Goal: Task Accomplishment & Management: Complete application form

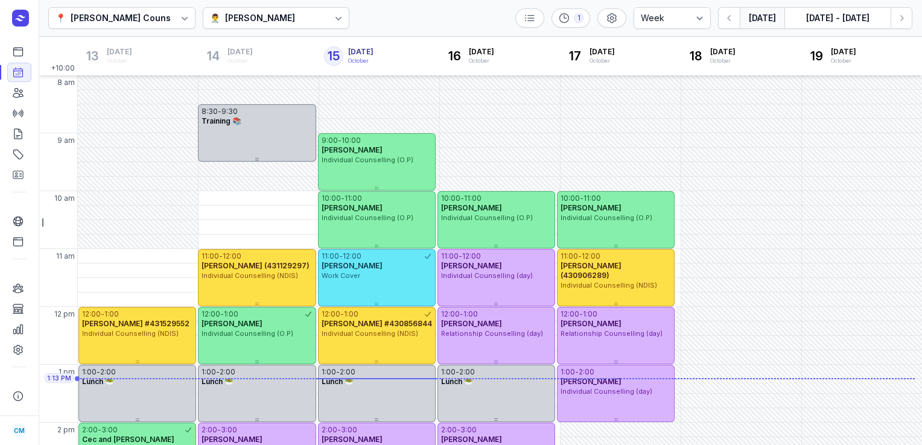
select select "week"
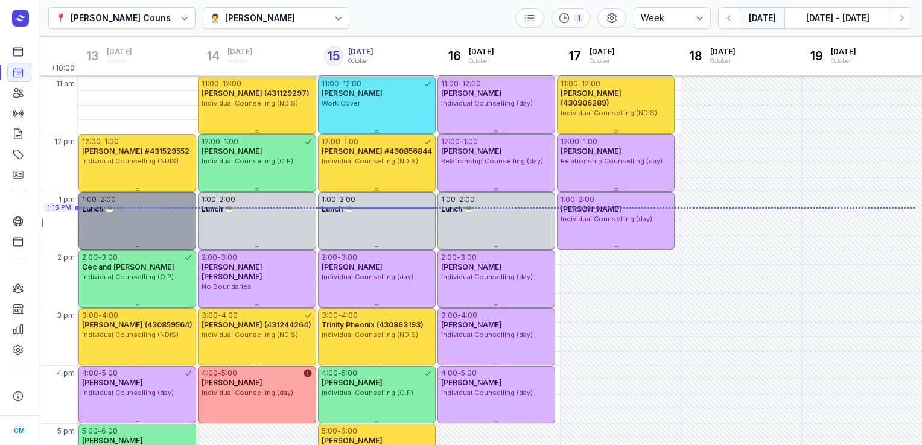
scroll to position [173, 0]
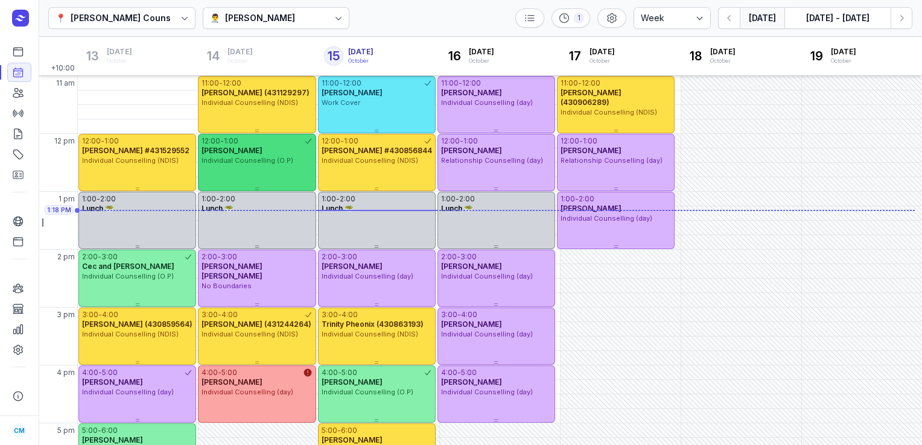
click at [265, 163] on span "Individual Counselling (O.P)" at bounding box center [247, 160] width 92 height 8
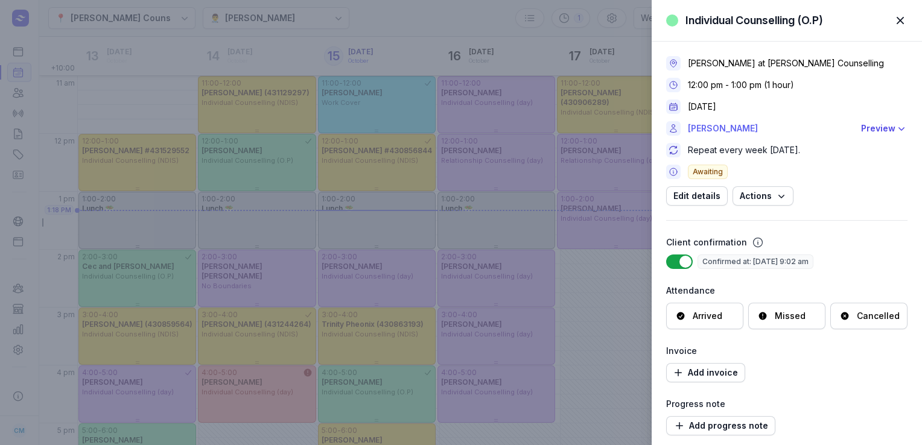
drag, startPoint x: 767, startPoint y: 131, endPoint x: 722, endPoint y: 132, distance: 44.6
click at [722, 132] on link "[PERSON_NAME]" at bounding box center [771, 128] width 166 height 14
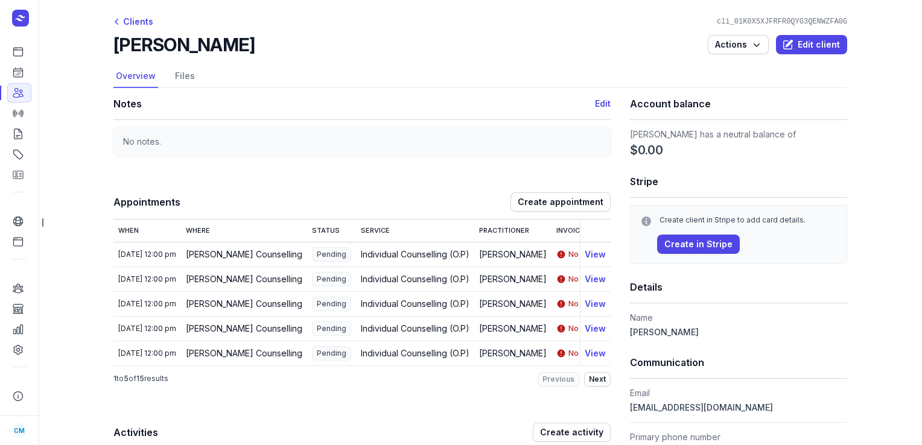
drag, startPoint x: 270, startPoint y: 46, endPoint x: 172, endPoint y: 46, distance: 98.3
click at [172, 46] on div "[PERSON_NAME] Actions Edit client" at bounding box center [479, 45] width 733 height 22
copy h2 "[PERSON_NAME]"
click at [19, 72] on icon at bounding box center [18, 72] width 12 height 12
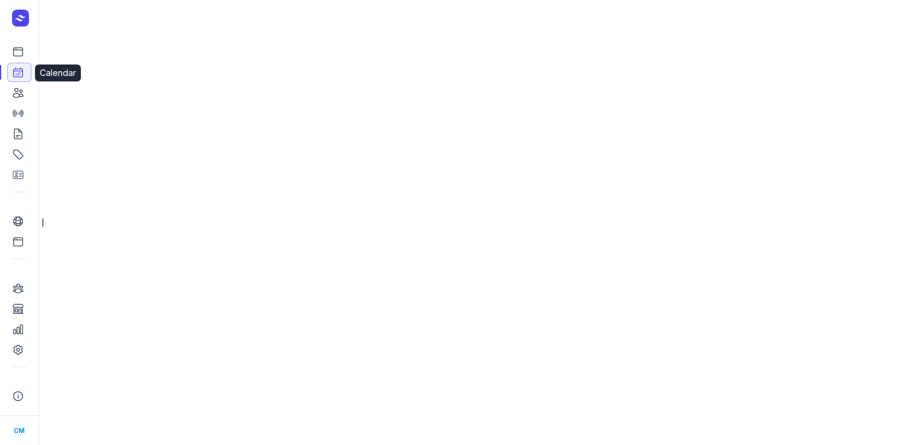
select select "week"
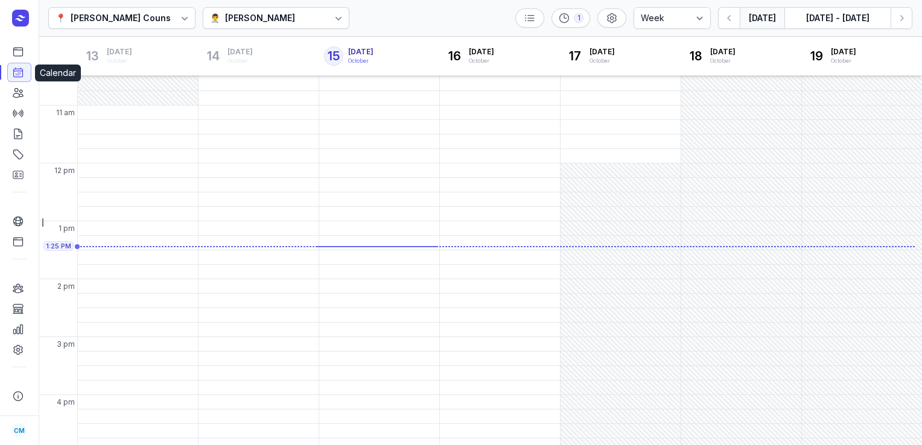
scroll to position [163, 0]
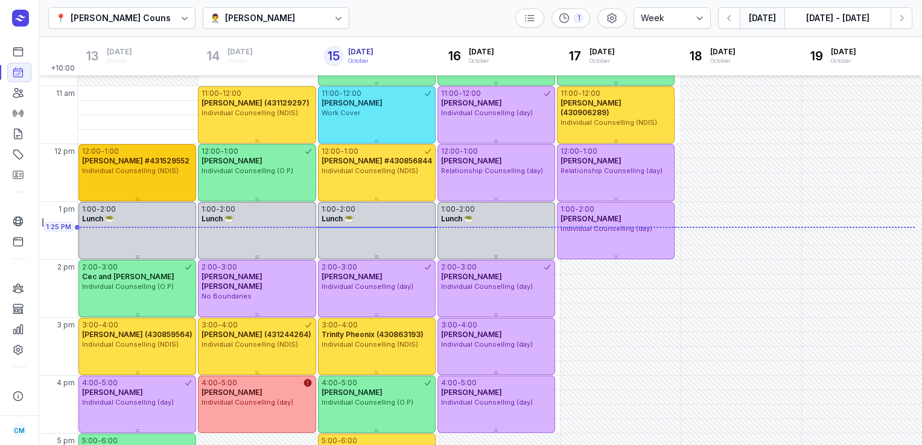
click at [133, 179] on div "12:00 - 1:00 [PERSON_NAME] #431529552 Individual Counselling (NDIS)" at bounding box center [137, 172] width 118 height 57
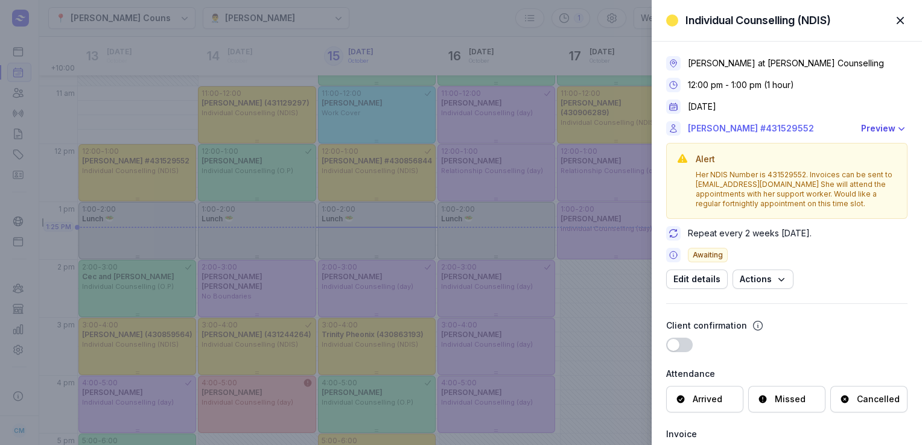
click at [750, 125] on link "[PERSON_NAME] #431529552" at bounding box center [771, 128] width 166 height 14
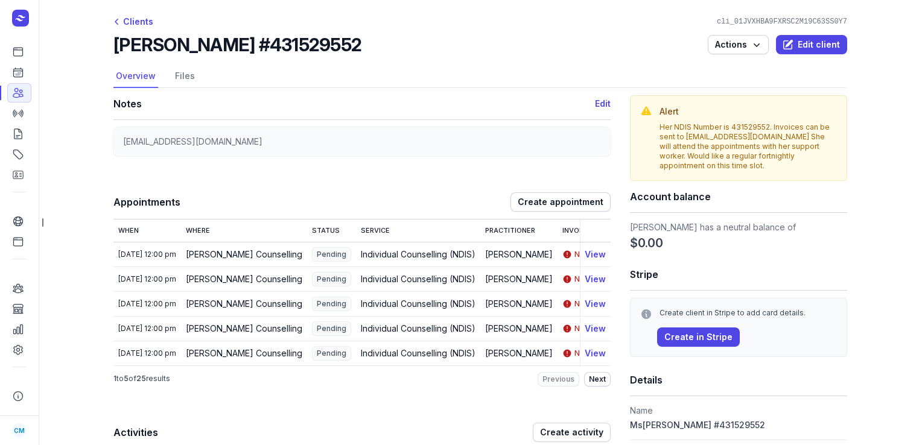
drag, startPoint x: 347, startPoint y: 41, endPoint x: 84, endPoint y: 45, distance: 263.0
click at [84, 45] on main "Clients cli_01JVXHBA9FXRSC2M19C63SS0Y7 [PERSON_NAME] #431529552 Actions Edit cl…" at bounding box center [480, 222] width 883 height 445
copy h2 "[PERSON_NAME] #431529552"
click at [17, 329] on icon at bounding box center [18, 329] width 12 height 12
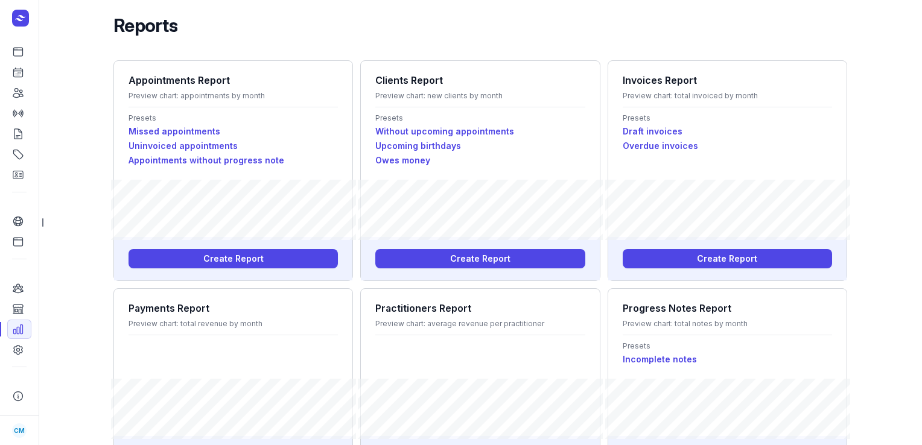
scroll to position [166, 0]
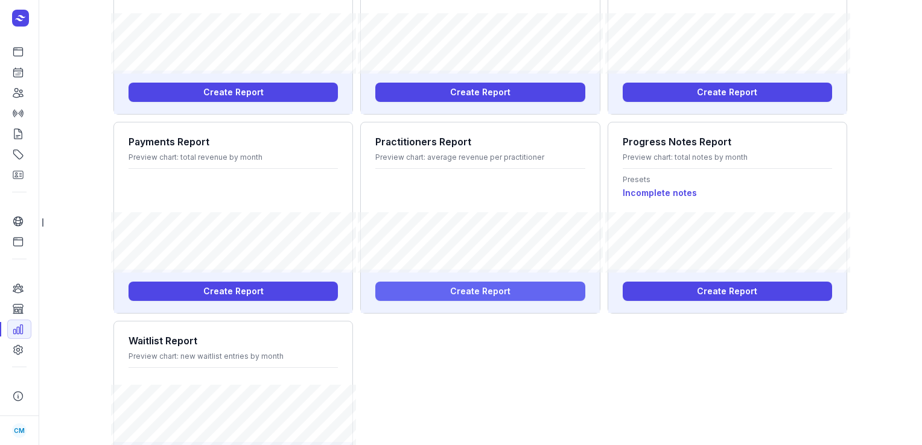
click at [463, 293] on span "Create Report" at bounding box center [480, 291] width 60 height 14
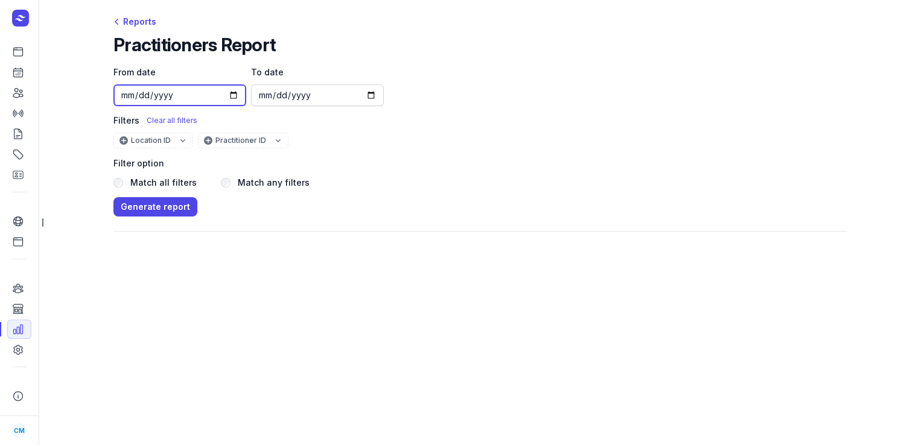
click at [232, 91] on input "[DATE]" at bounding box center [179, 95] width 133 height 22
click at [300, 202] on div "Generate report" at bounding box center [479, 206] width 733 height 19
click at [161, 209] on span "Generate report" at bounding box center [155, 207] width 69 height 14
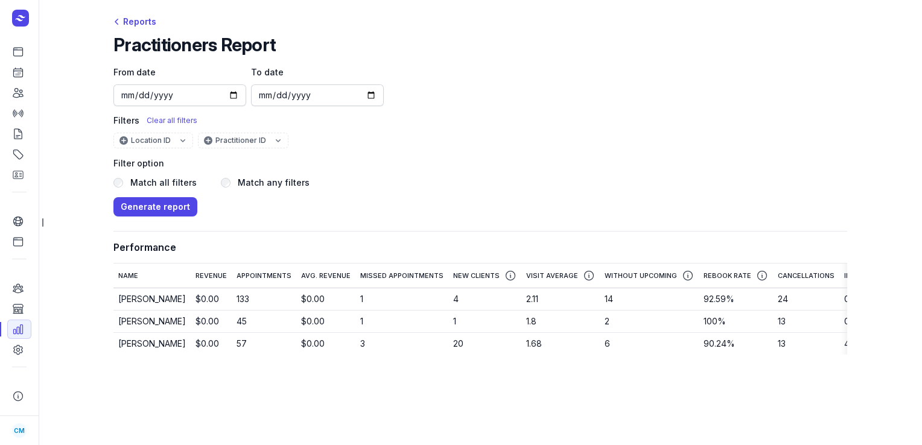
click at [590, 276] on icon "button" at bounding box center [589, 276] width 12 height 12
click at [236, 93] on input "[DATE]" at bounding box center [179, 95] width 133 height 22
click at [153, 206] on span "Generate report" at bounding box center [155, 207] width 69 height 14
click at [232, 98] on input "[DATE]" at bounding box center [179, 95] width 133 height 22
type input "[DATE]"
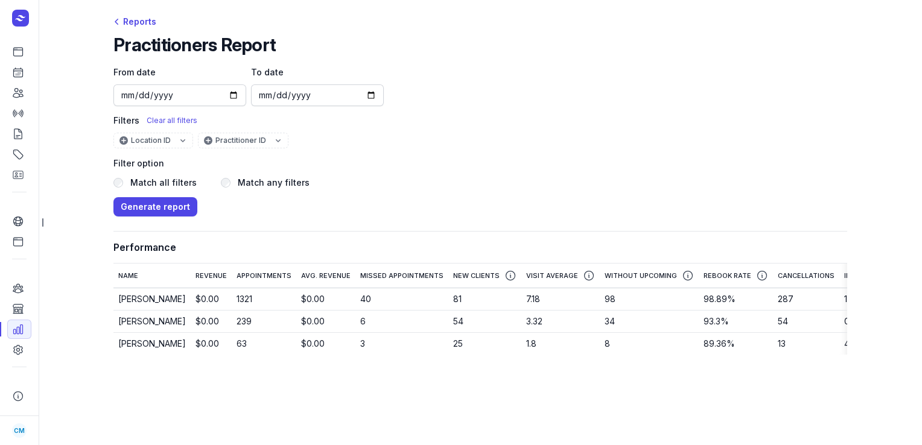
click at [377, 183] on div "Match all filters Match any filters" at bounding box center [479, 183] width 733 height 14
click at [180, 206] on span "Generate report" at bounding box center [155, 207] width 69 height 14
click at [757, 279] on icon "button" at bounding box center [762, 276] width 12 height 12
click at [552, 157] on div "Filter option" at bounding box center [479, 163] width 733 height 14
click at [232, 97] on input "[DATE]" at bounding box center [179, 95] width 133 height 22
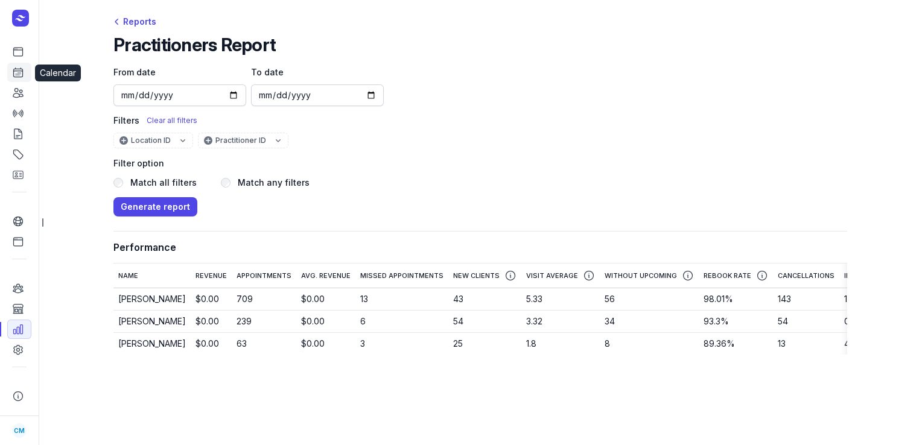
click at [12, 74] on icon at bounding box center [18, 72] width 12 height 12
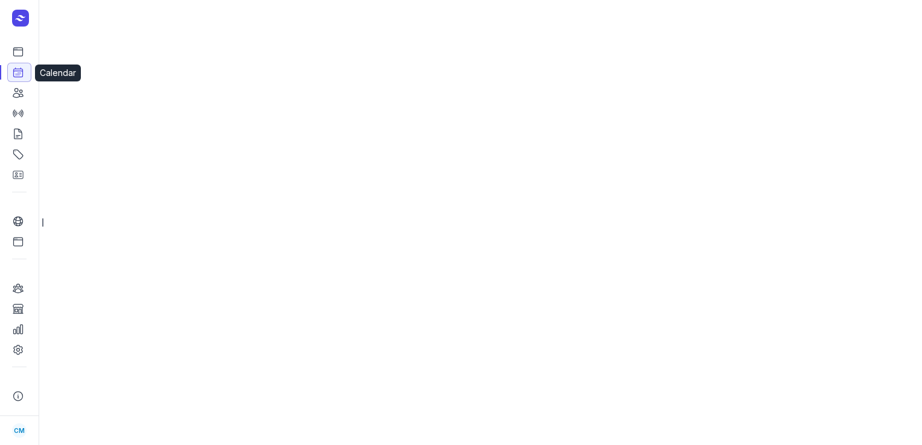
select select "week"
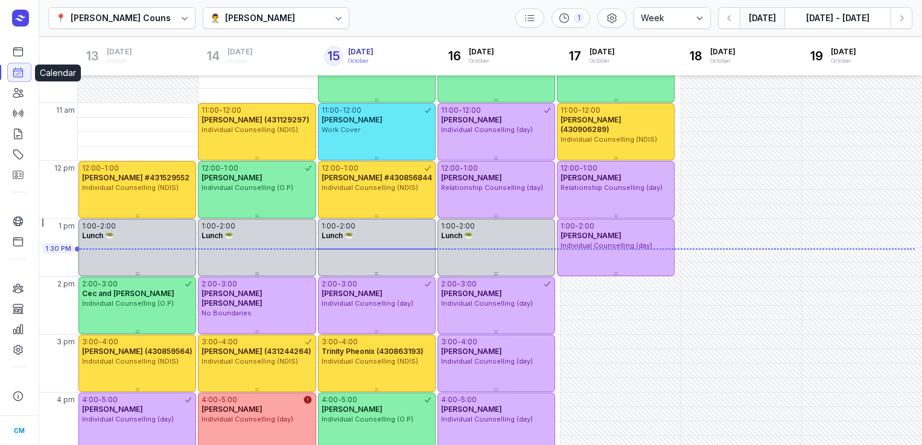
scroll to position [168, 0]
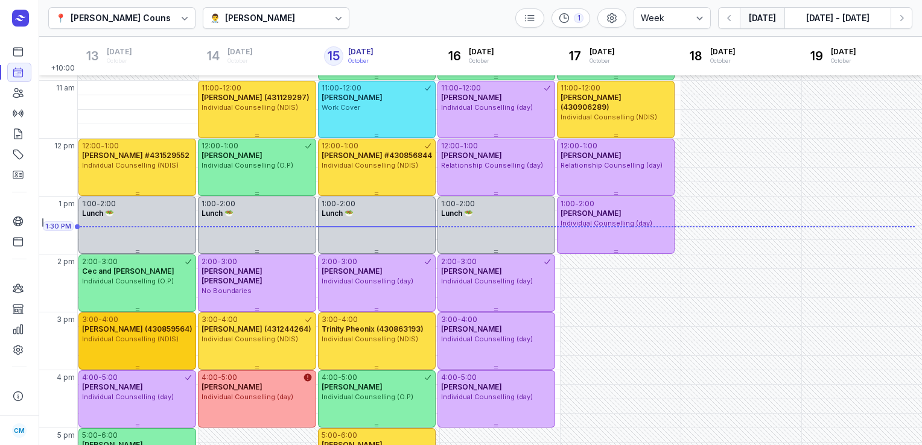
click at [113, 341] on span "Individual Counselling (NDIS)" at bounding box center [130, 339] width 97 height 8
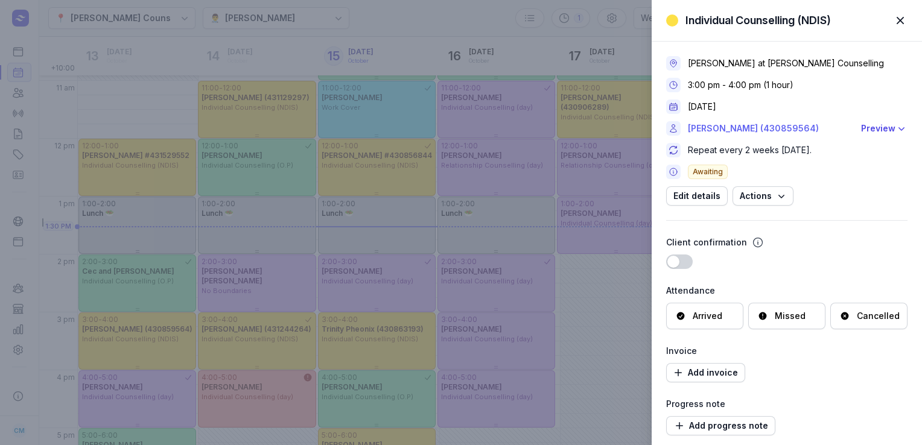
click at [758, 129] on link "[PERSON_NAME] (430859564)" at bounding box center [771, 128] width 166 height 14
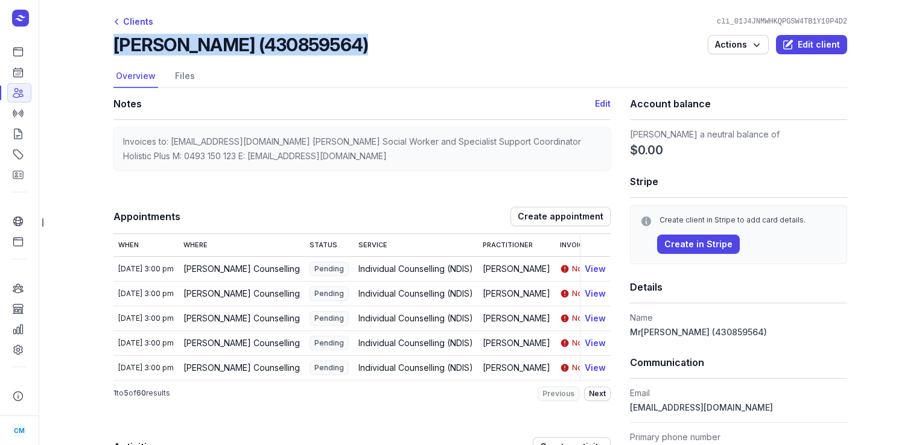
drag, startPoint x: 357, startPoint y: 48, endPoint x: 116, endPoint y: 54, distance: 241.3
click at [116, 54] on div "[PERSON_NAME] (430859564) Actions Edit client" at bounding box center [479, 45] width 733 height 22
copy h2 "[PERSON_NAME] (430859564)"
click at [16, 75] on icon at bounding box center [18, 72] width 12 height 12
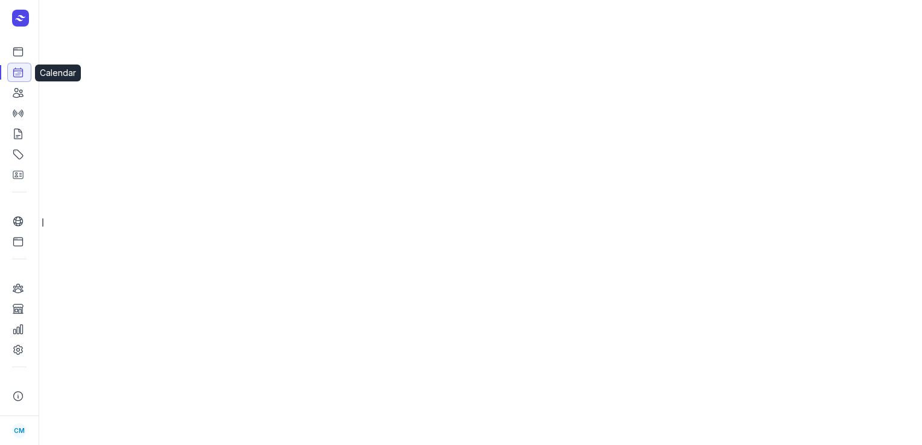
select select "week"
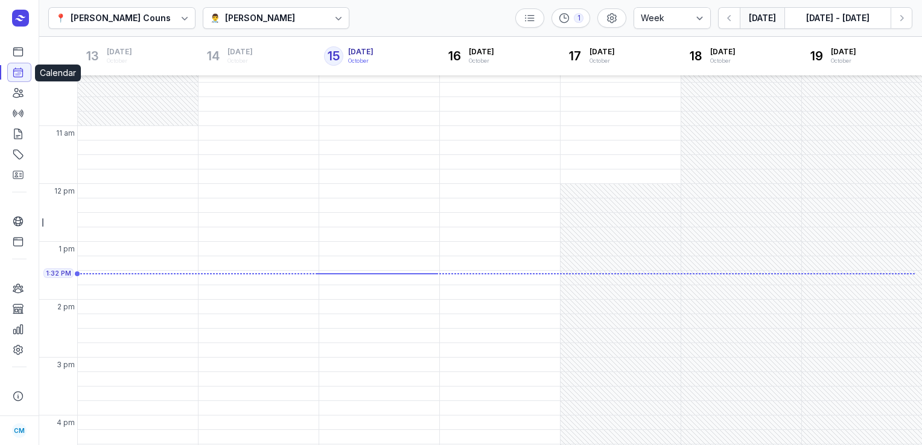
scroll to position [170, 0]
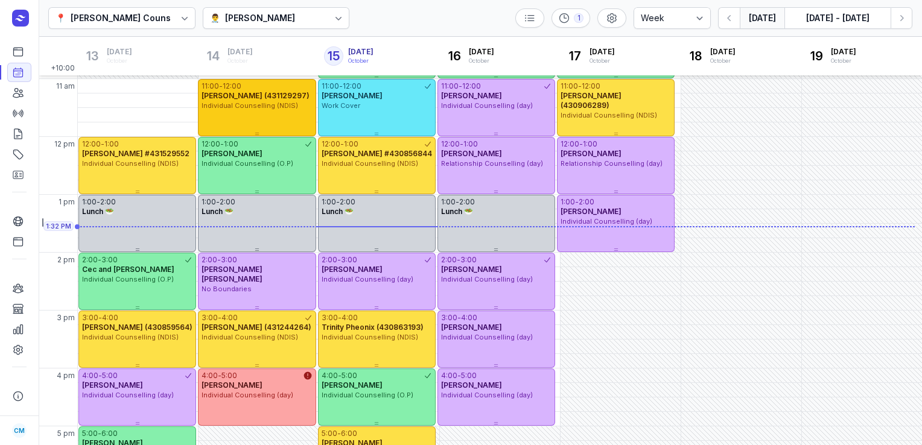
click at [217, 118] on div "11:00 - 12:00 [PERSON_NAME] (431129297) Individual Counselling (NDIS)" at bounding box center [257, 107] width 118 height 57
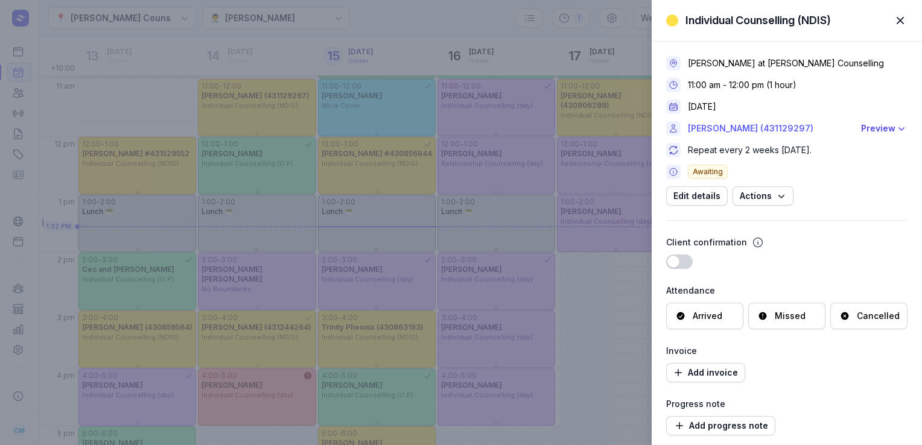
click at [721, 132] on link "[PERSON_NAME] (431129297)" at bounding box center [771, 128] width 166 height 14
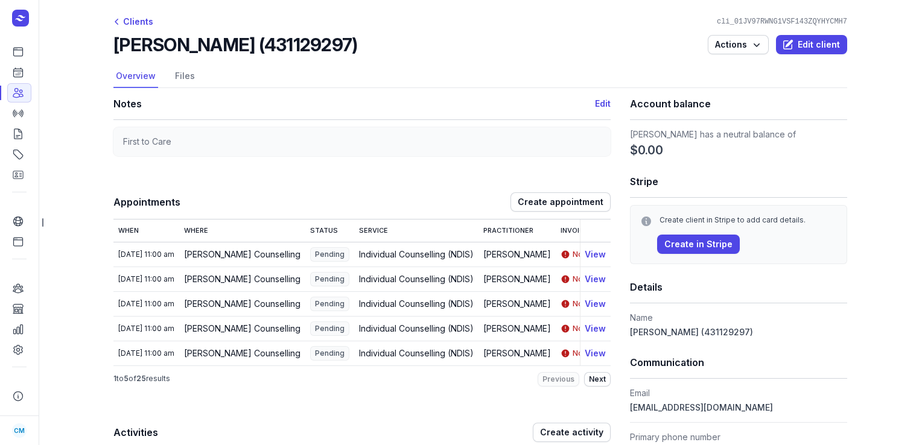
drag, startPoint x: 379, startPoint y: 46, endPoint x: 113, endPoint y: 47, distance: 266.0
click at [113, 47] on div "[PERSON_NAME] (431129297) Actions Edit client" at bounding box center [479, 45] width 733 height 22
copy h2 "[PERSON_NAME] (431129297)"
click at [22, 78] on icon at bounding box center [18, 72] width 12 height 12
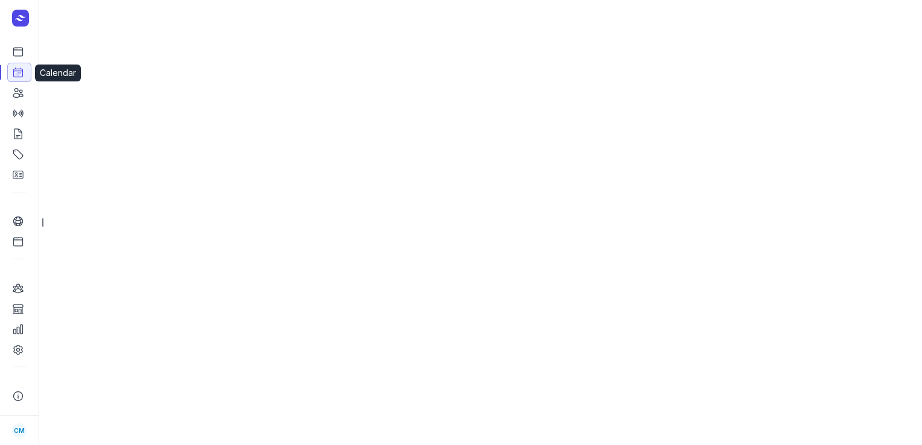
select select "week"
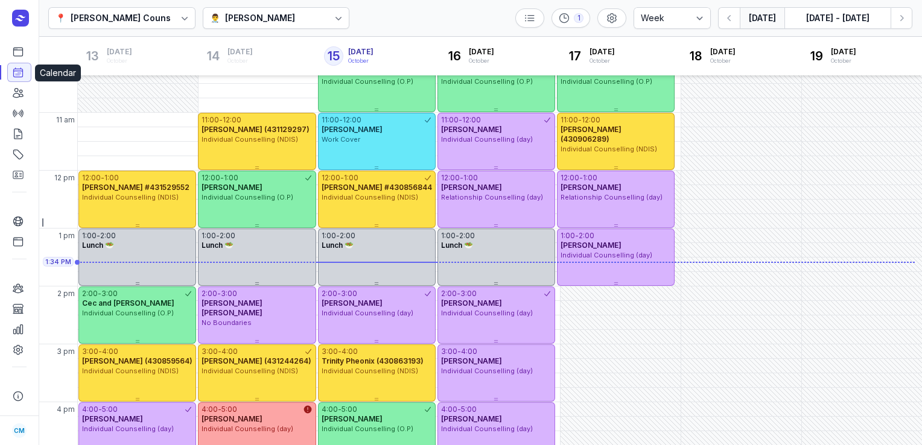
scroll to position [171, 0]
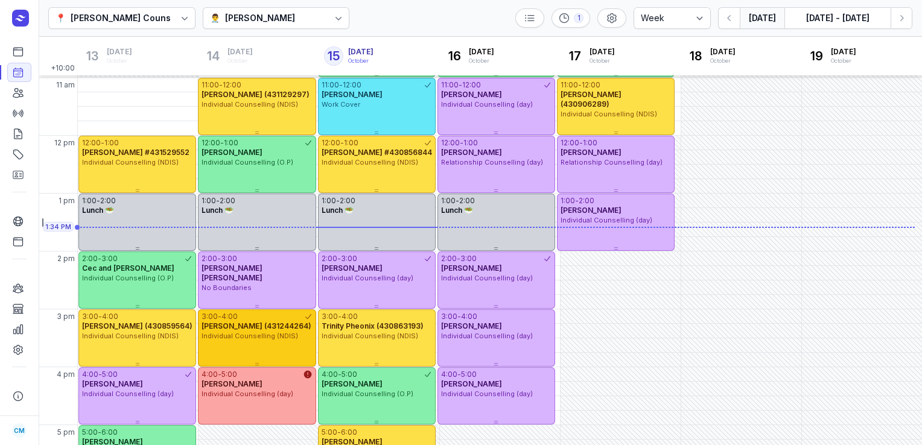
click at [274, 355] on div "3:00 - 4:00 [PERSON_NAME] (431244264) Individual Counselling (NDIS)" at bounding box center [257, 337] width 118 height 57
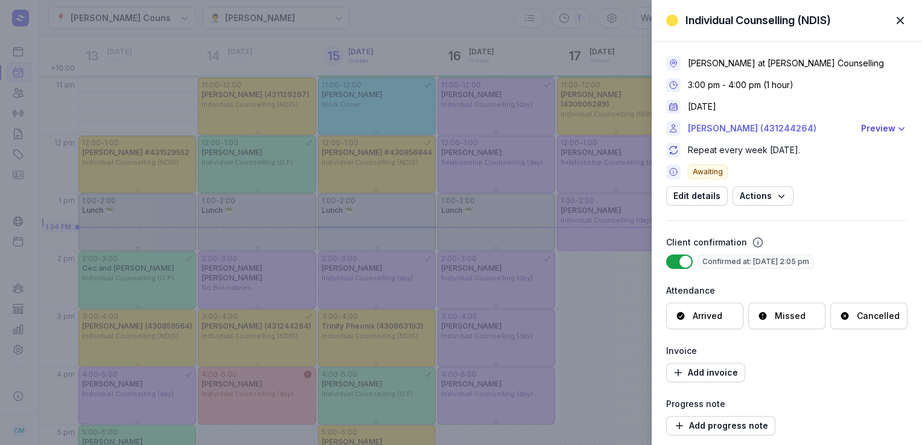
click at [755, 129] on link "[PERSON_NAME] (431244264)" at bounding box center [771, 128] width 166 height 14
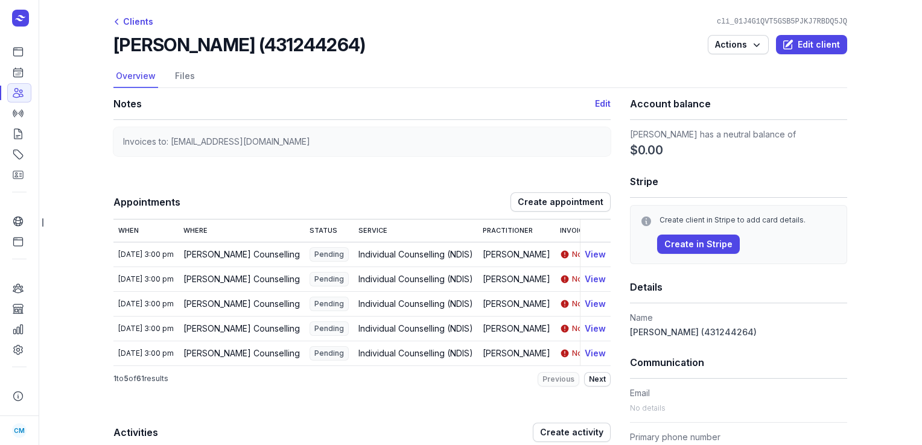
drag, startPoint x: 359, startPoint y: 51, endPoint x: 112, endPoint y: 46, distance: 247.3
click at [113, 46] on div "[PERSON_NAME] (431244264) Actions Edit client" at bounding box center [479, 45] width 733 height 22
copy h2 "[PERSON_NAME] (431244264)"
click at [27, 77] on link "Calendar" at bounding box center [19, 72] width 24 height 19
select select "week"
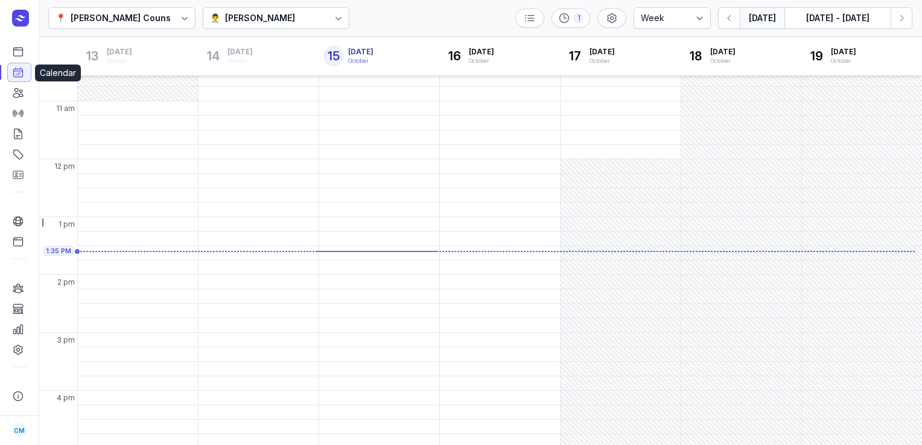
scroll to position [172, 0]
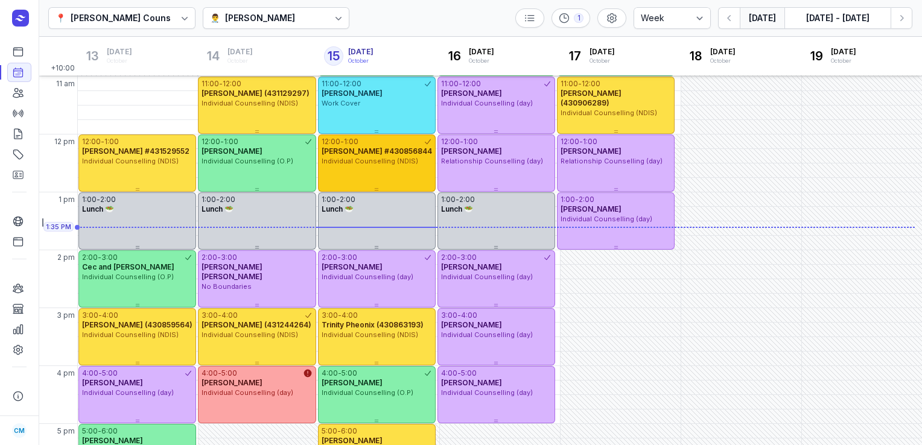
click at [343, 154] on span "[PERSON_NAME] #430856844" at bounding box center [376, 151] width 110 height 9
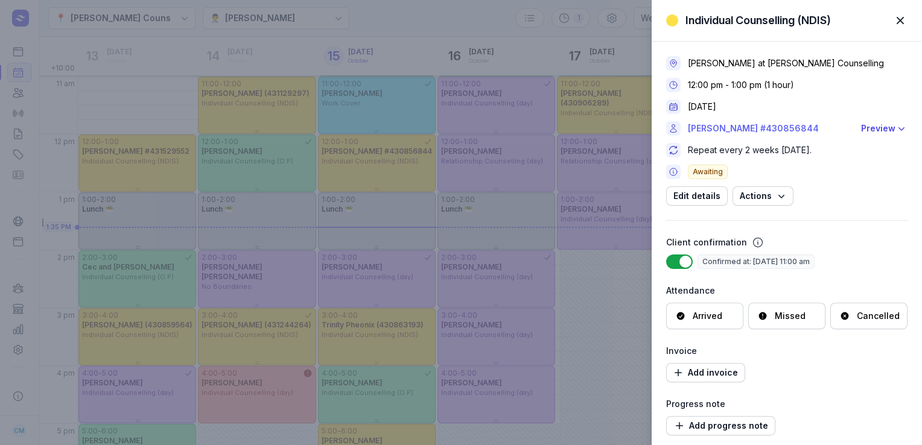
click at [782, 127] on link "[PERSON_NAME] #430856844" at bounding box center [771, 128] width 166 height 14
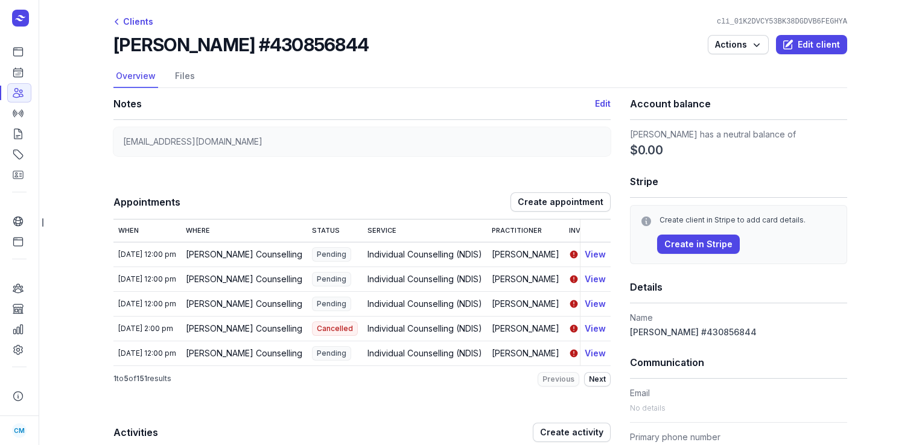
drag, startPoint x: 352, startPoint y: 47, endPoint x: 115, endPoint y: 45, distance: 237.0
click at [115, 45] on div "[PERSON_NAME] #430856844 Actions Edit client" at bounding box center [479, 45] width 733 height 22
copy h2 "[PERSON_NAME] #430856844"
click at [8, 74] on link "Calendar" at bounding box center [19, 72] width 24 height 19
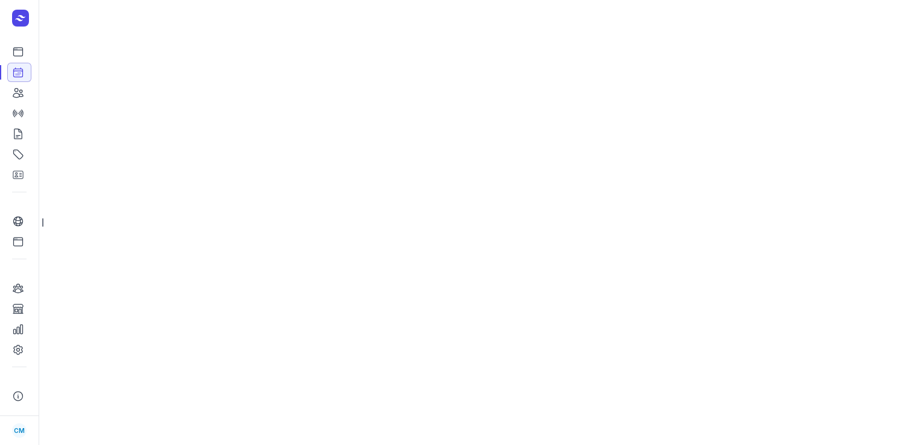
select select "week"
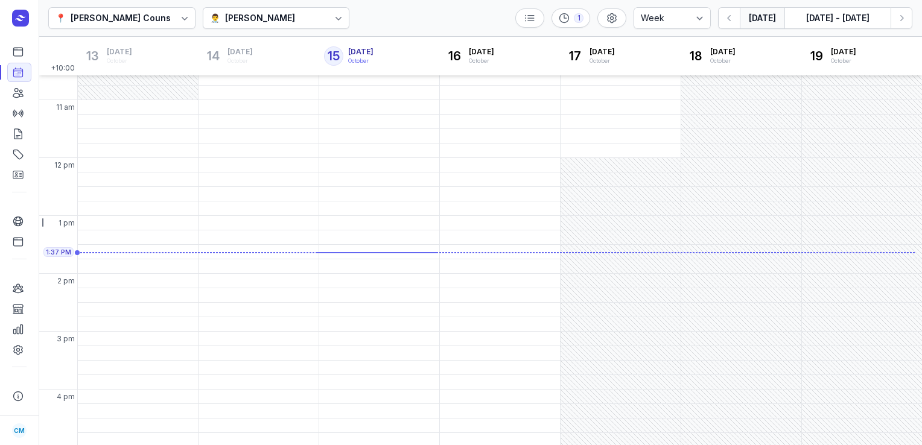
scroll to position [174, 0]
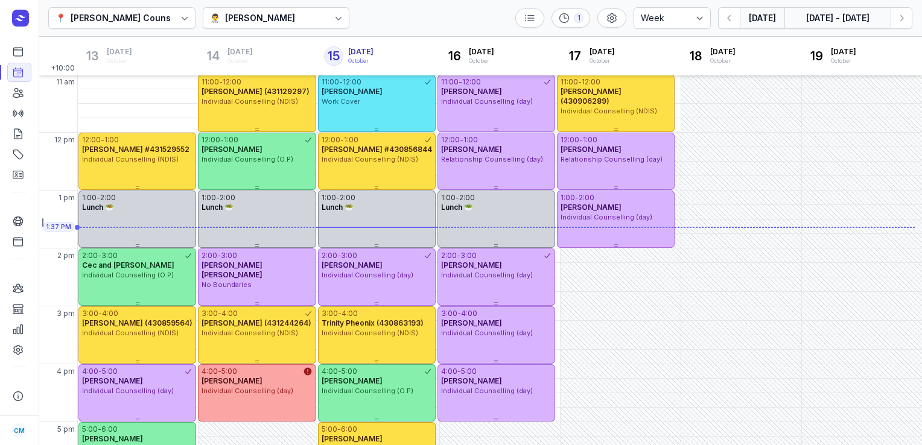
click at [843, 9] on button "[DATE] - [DATE]" at bounding box center [837, 18] width 106 height 22
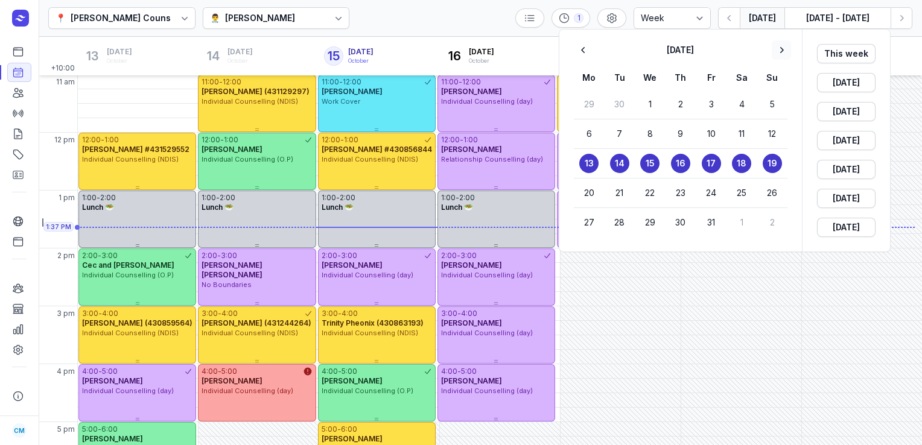
click at [786, 45] on icon "button" at bounding box center [781, 50] width 12 height 12
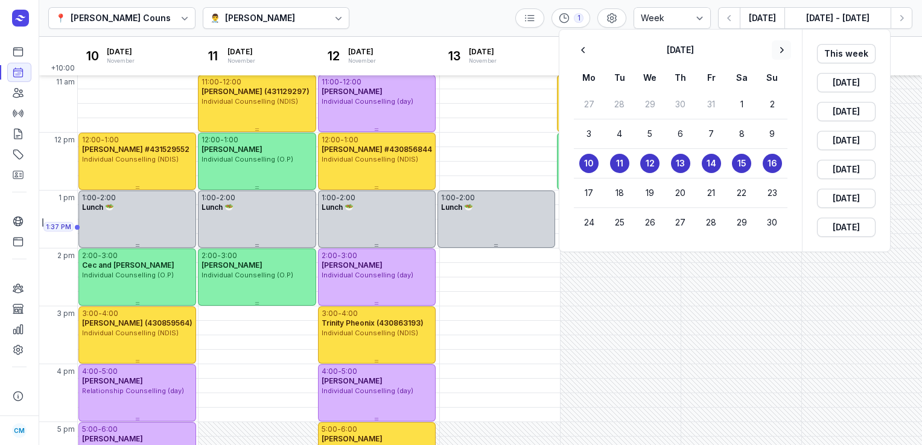
click at [786, 45] on icon "button" at bounding box center [781, 50] width 12 height 12
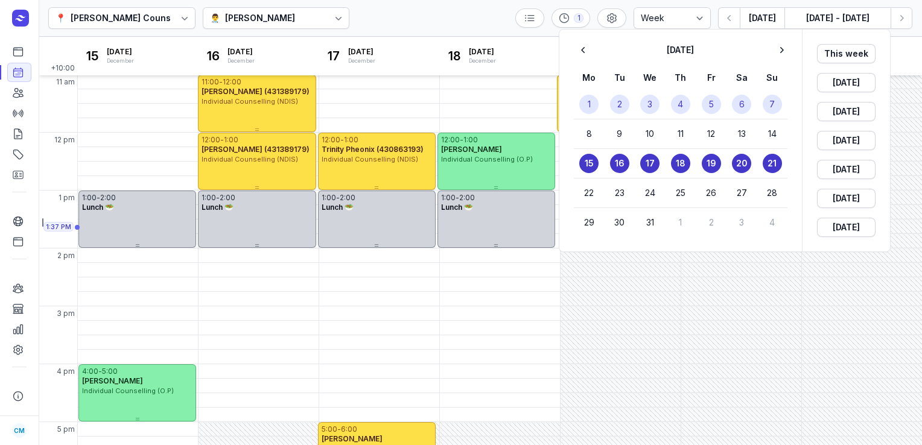
click at [643, 107] on button "3" at bounding box center [649, 104] width 19 height 19
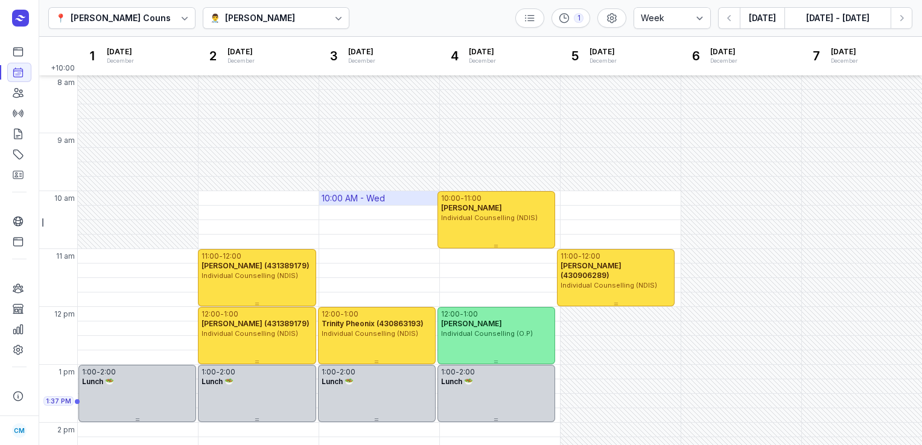
click at [389, 193] on div "10:00 AM - Wed" at bounding box center [379, 198] width 120 height 14
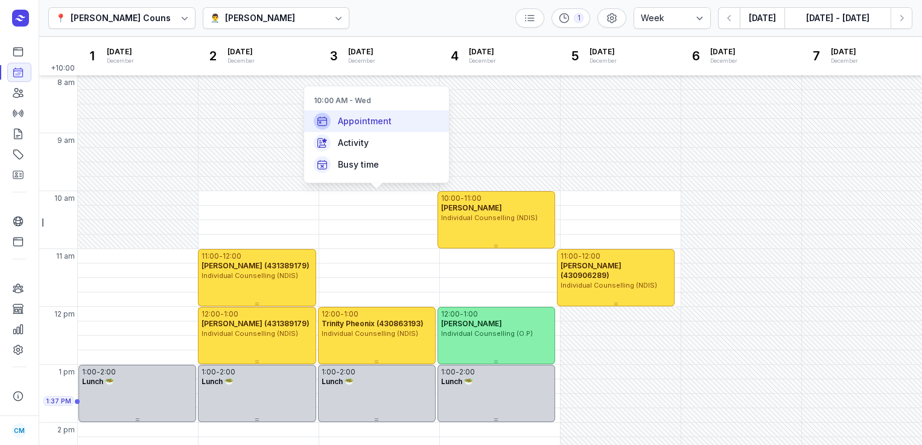
click at [377, 116] on span "Appointment" at bounding box center [365, 121] width 54 height 12
select select
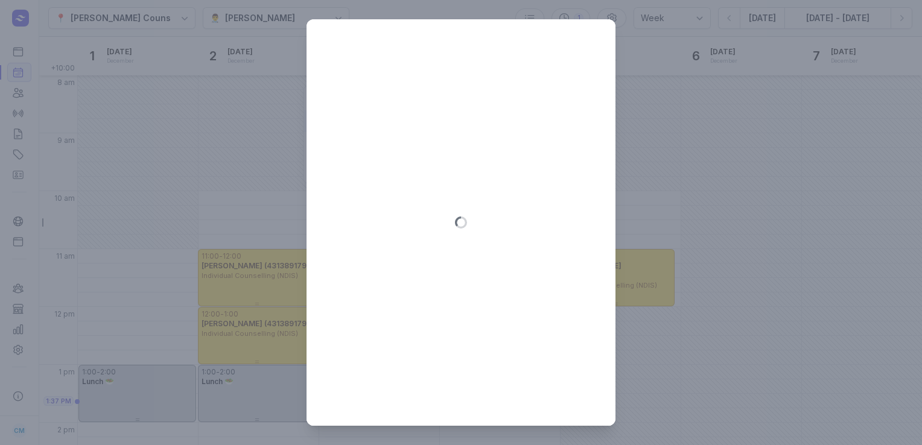
type input "[DATE]"
select select "10:00"
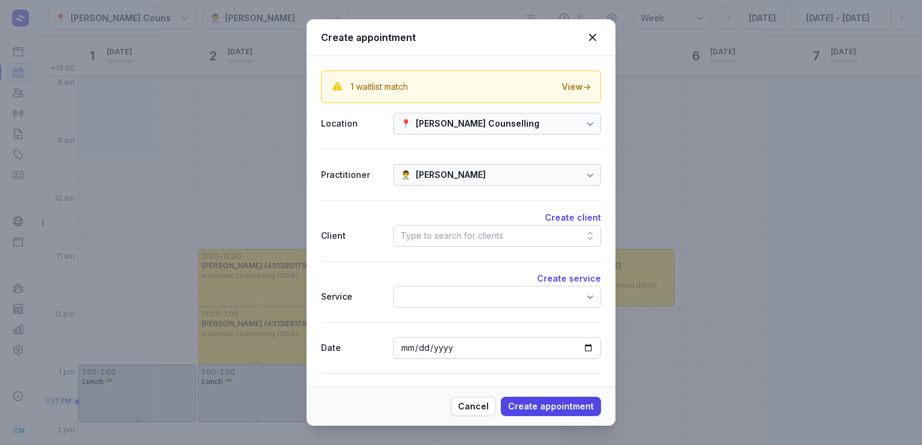
click at [429, 226] on div "Type to search for clients" at bounding box center [496, 236] width 207 height 22
type input "lukah"
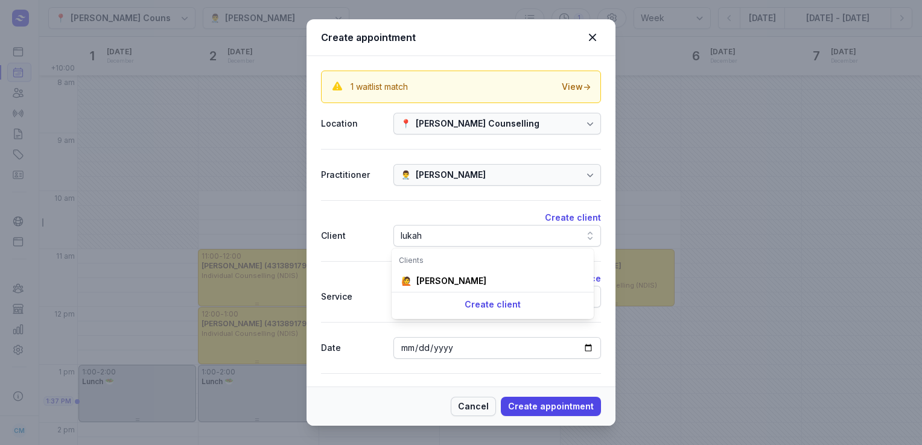
click at [476, 416] on button "Cancel" at bounding box center [473, 406] width 45 height 19
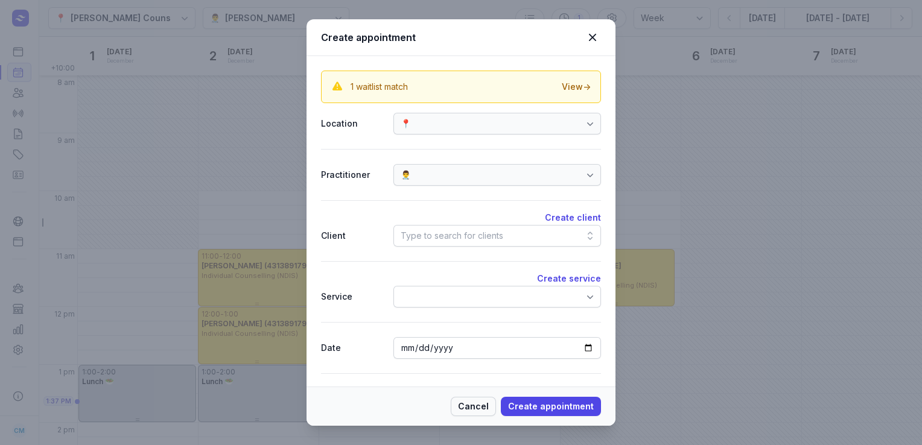
select select
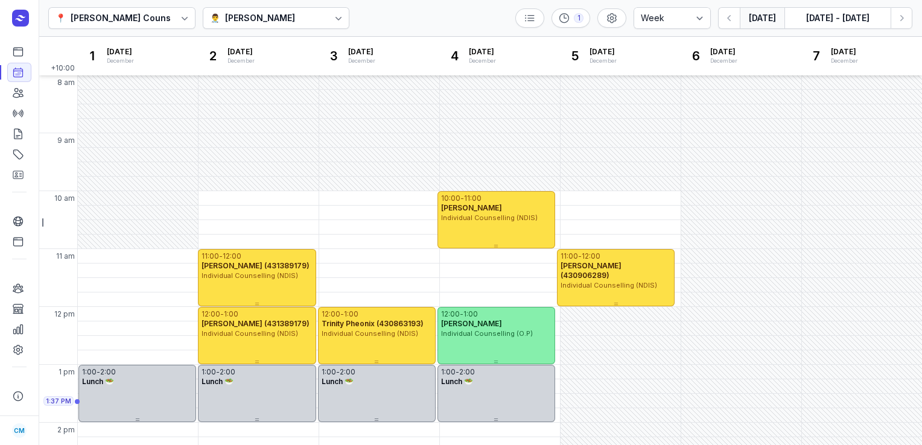
click at [774, 17] on button "[DATE]" at bounding box center [761, 18] width 45 height 22
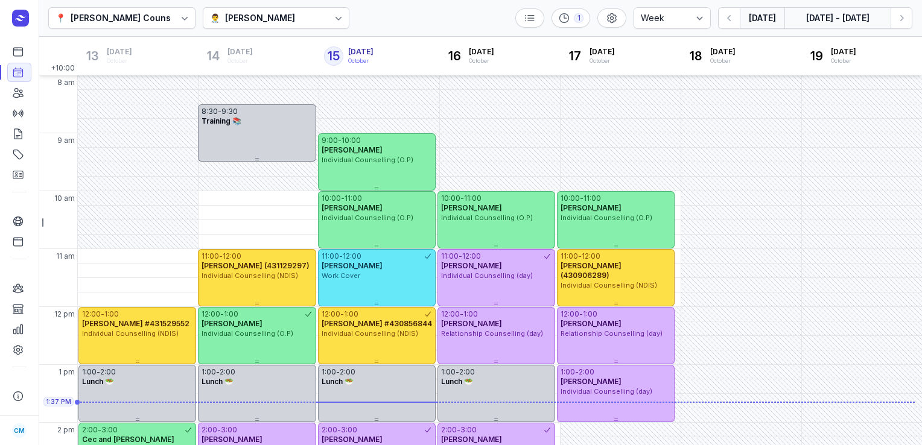
click at [859, 14] on button "[DATE] - [DATE]" at bounding box center [837, 18] width 106 height 22
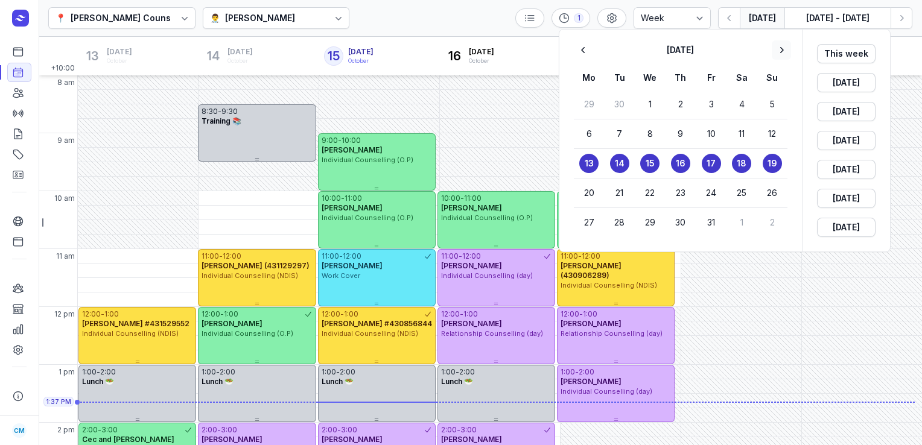
click at [780, 48] on icon "button" at bounding box center [781, 50] width 12 height 12
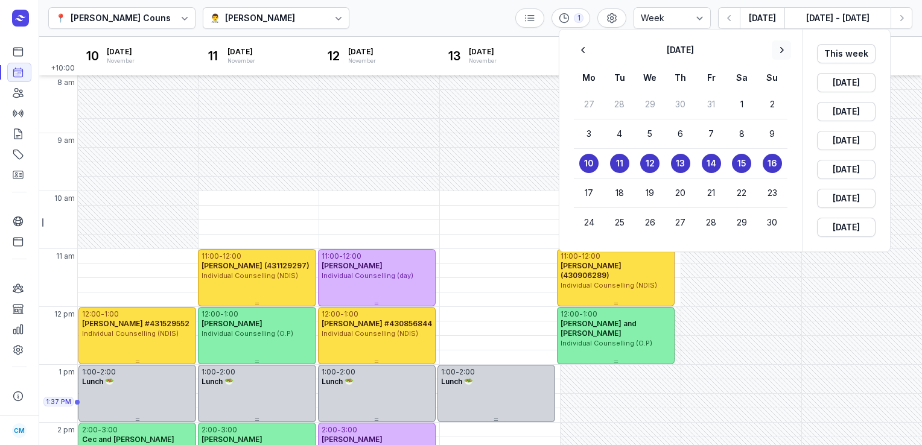
click at [780, 48] on icon "button" at bounding box center [781, 50] width 12 height 12
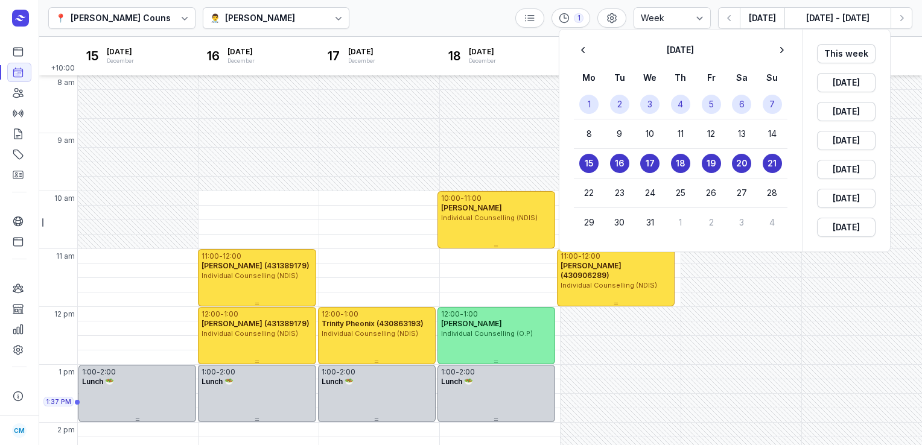
click at [647, 107] on time "3" at bounding box center [649, 104] width 5 height 12
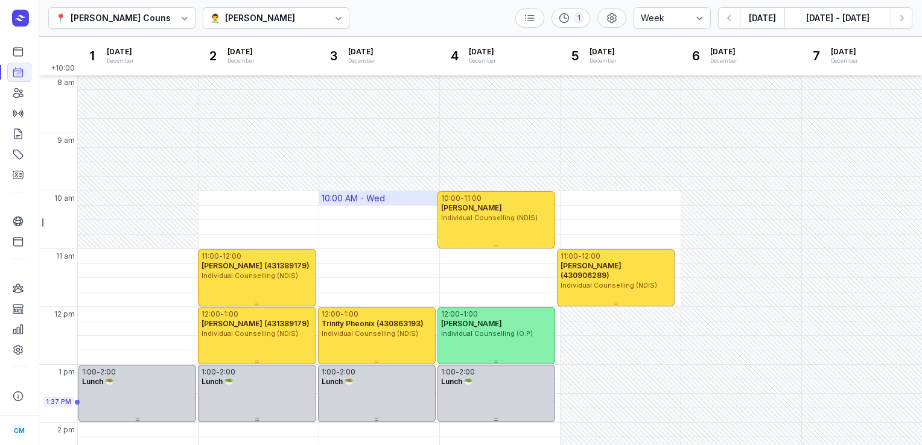
click at [391, 194] on div "10:00 AM - Wed" at bounding box center [379, 198] width 120 height 14
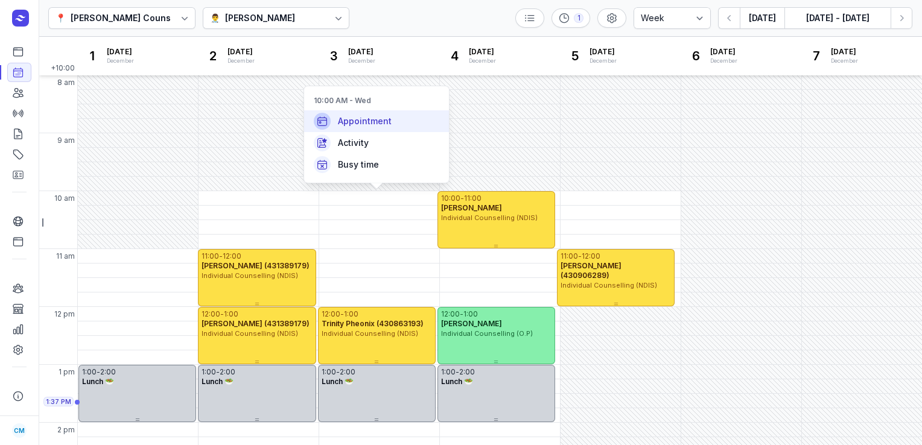
click at [376, 124] on span "Appointment" at bounding box center [365, 121] width 54 height 12
select select
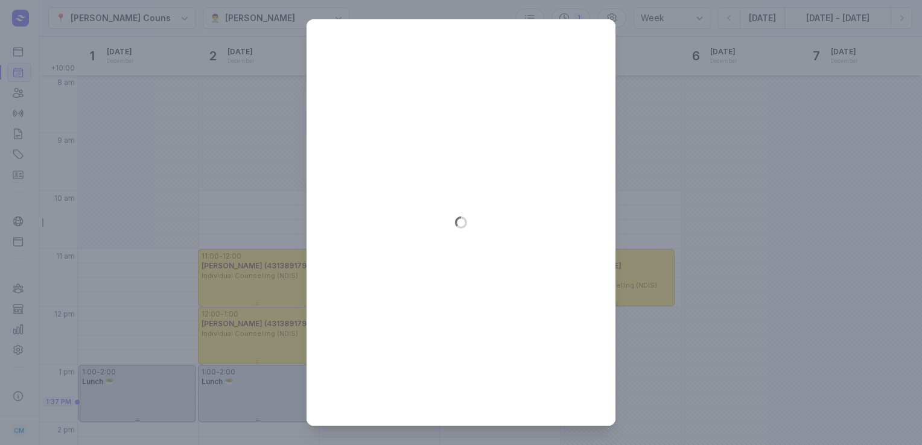
type input "[DATE]"
select select "10:00"
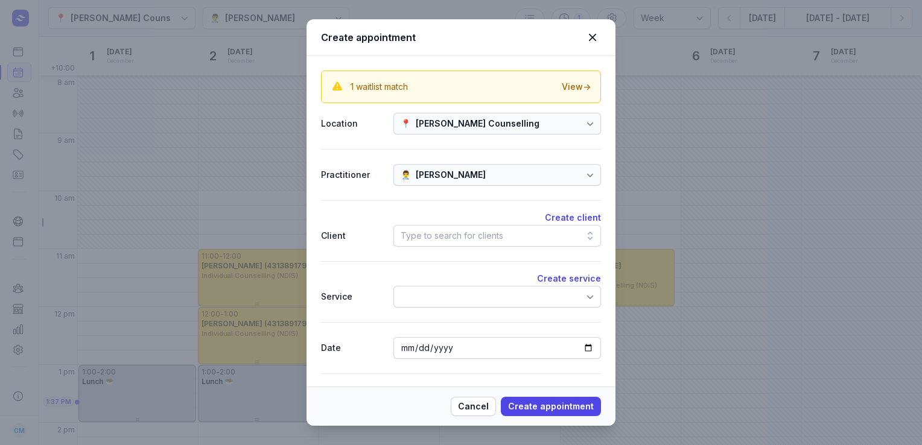
click at [455, 233] on div "Type to search for clients" at bounding box center [451, 236] width 103 height 14
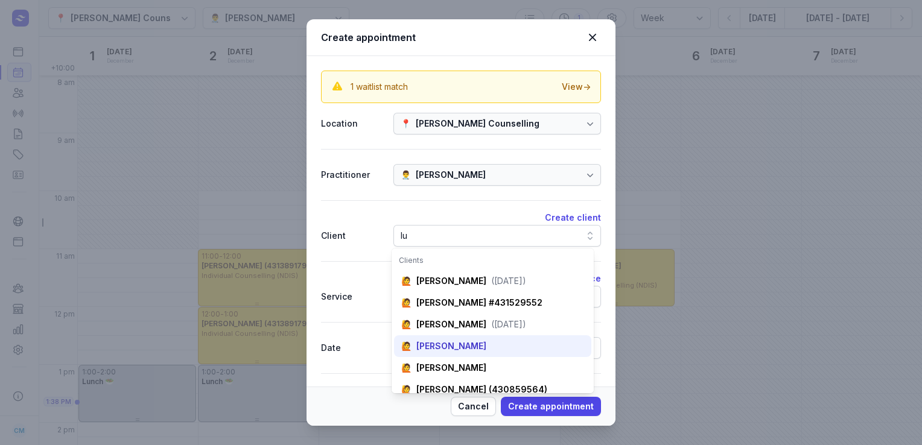
type input "lu"
click at [452, 350] on div "[PERSON_NAME]" at bounding box center [451, 346] width 70 height 12
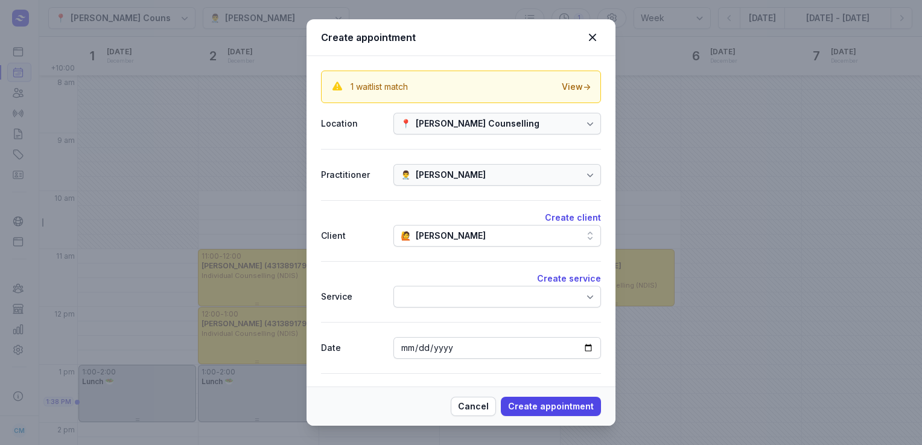
click at [452, 296] on div at bounding box center [496, 297] width 207 height 22
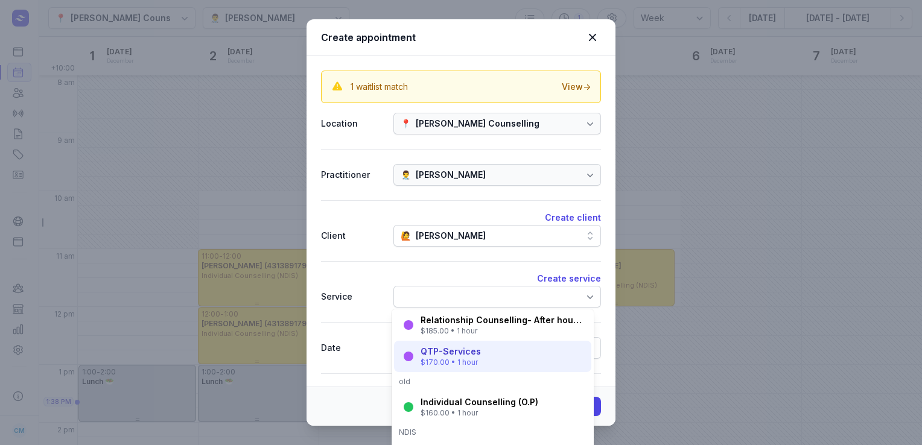
scroll to position [147, 0]
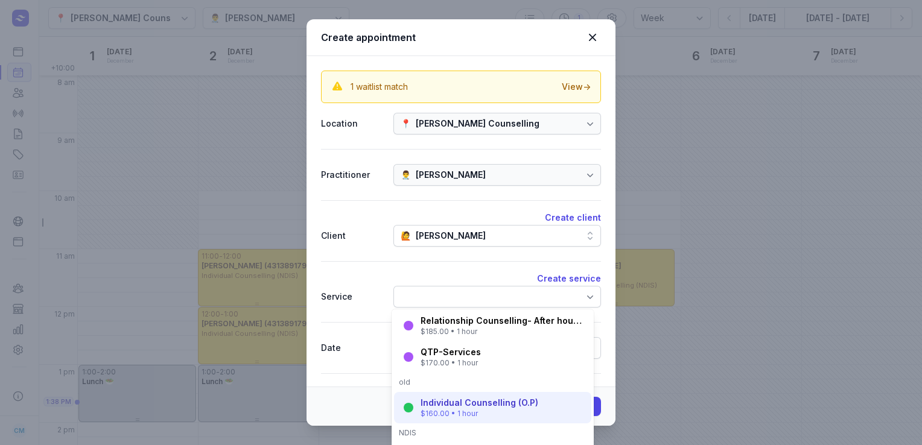
drag, startPoint x: 442, startPoint y: 390, endPoint x: 441, endPoint y: 410, distance: 19.9
click at [441, 410] on div "Consultations Individual Counselling (day) $175.00 • 1 hour Relationship Counse…" at bounding box center [492, 381] width 202 height 145
click at [441, 410] on div "$160.00 • 1 hour" at bounding box center [479, 414] width 118 height 10
select select "11:00"
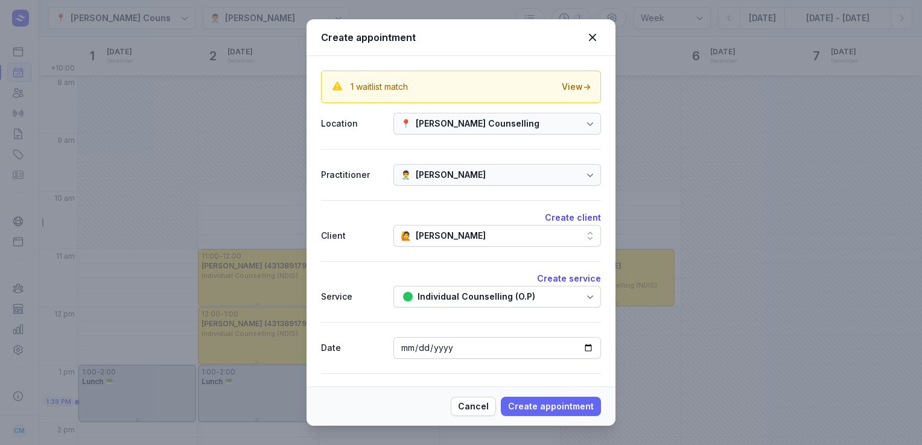
click at [537, 406] on span "Create appointment" at bounding box center [551, 406] width 86 height 14
select select
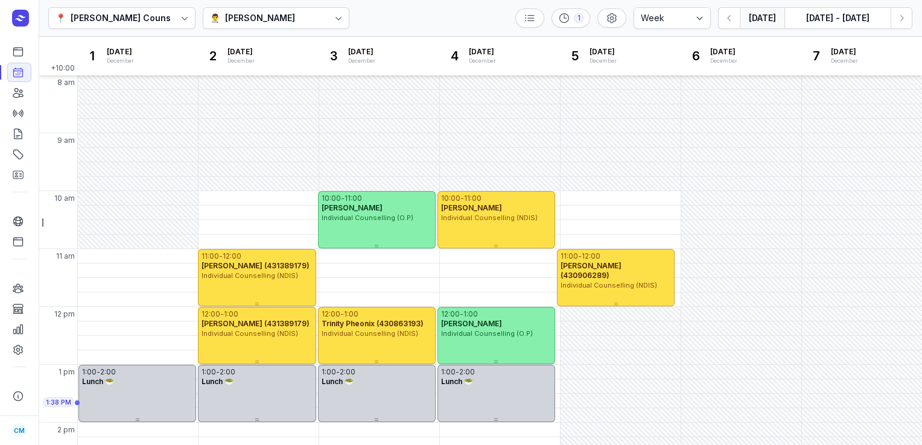
click at [759, 17] on button "[DATE]" at bounding box center [761, 18] width 45 height 22
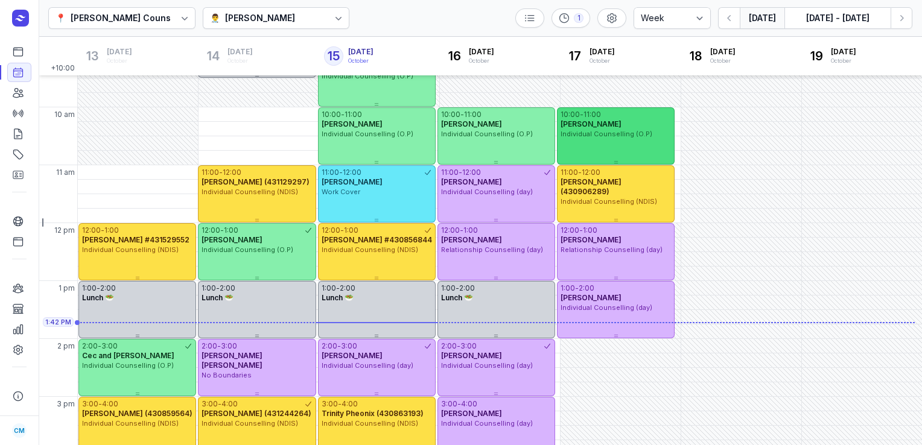
scroll to position [82, 0]
